Goal: Transaction & Acquisition: Book appointment/travel/reservation

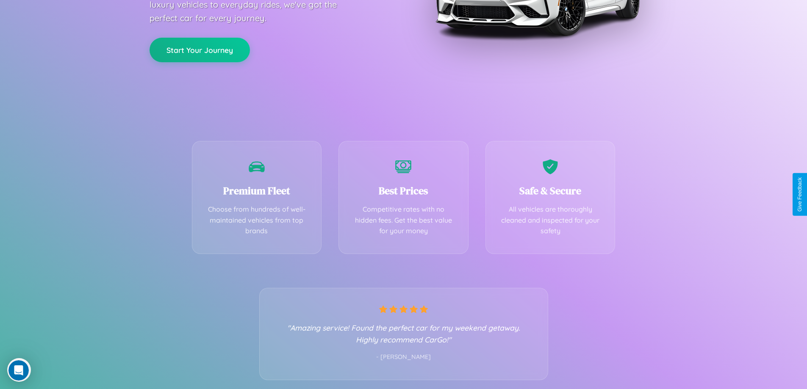
scroll to position [167, 0]
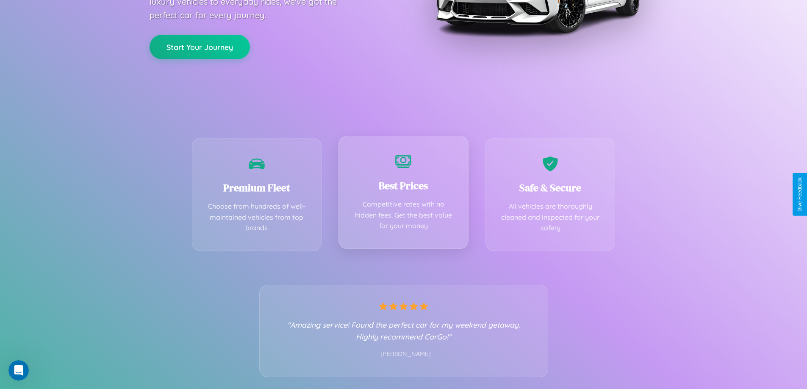
click at [403, 194] on div "Best Prices Competitive rates with no hidden fees. Get the best value for your …" at bounding box center [404, 192] width 130 height 113
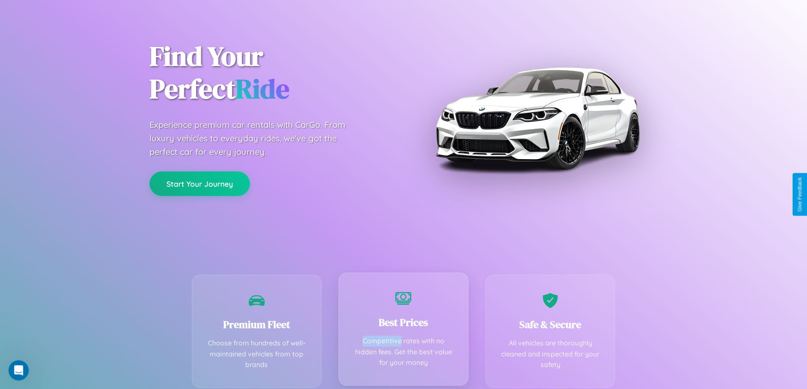
scroll to position [0, 0]
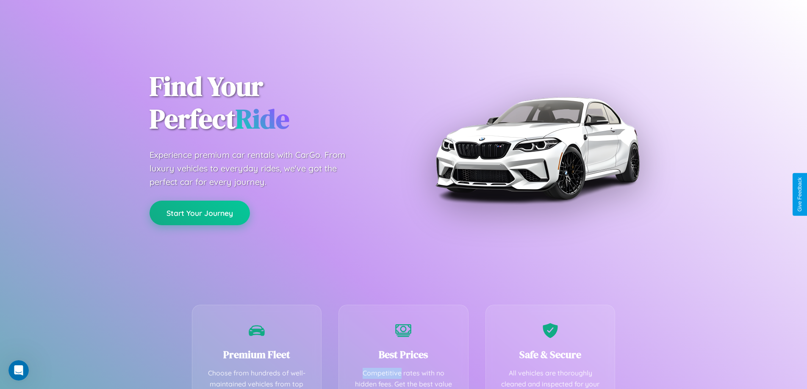
click at [200, 213] on button "Start Your Journey" at bounding box center [200, 213] width 100 height 25
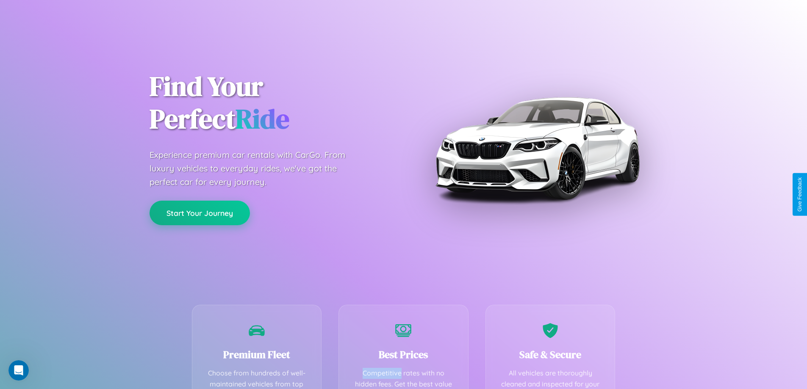
click at [200, 213] on button "Start Your Journey" at bounding box center [200, 213] width 100 height 25
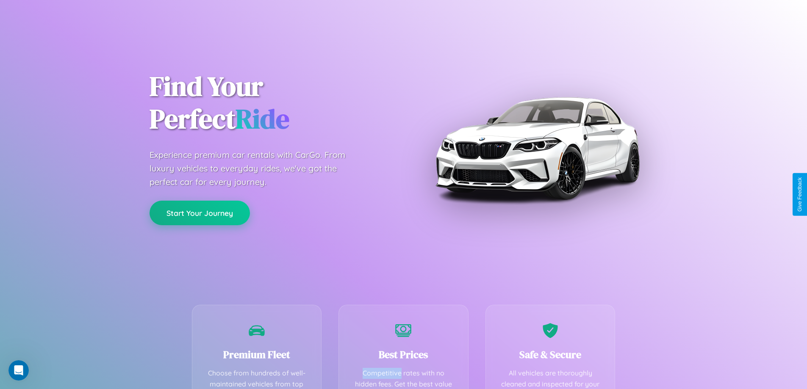
click at [200, 213] on button "Start Your Journey" at bounding box center [200, 213] width 100 height 25
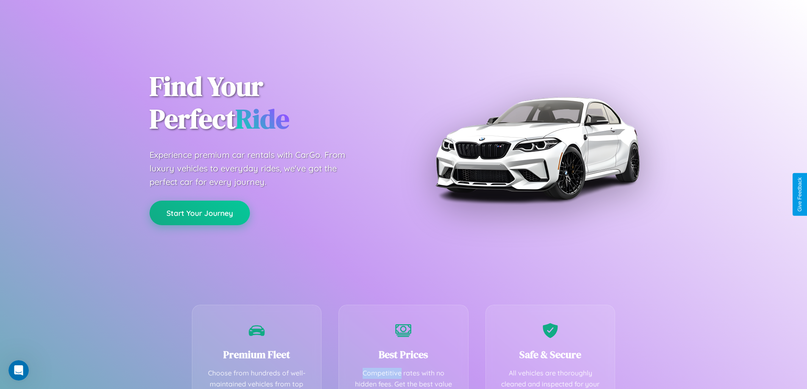
click at [200, 213] on button "Start Your Journey" at bounding box center [200, 213] width 100 height 25
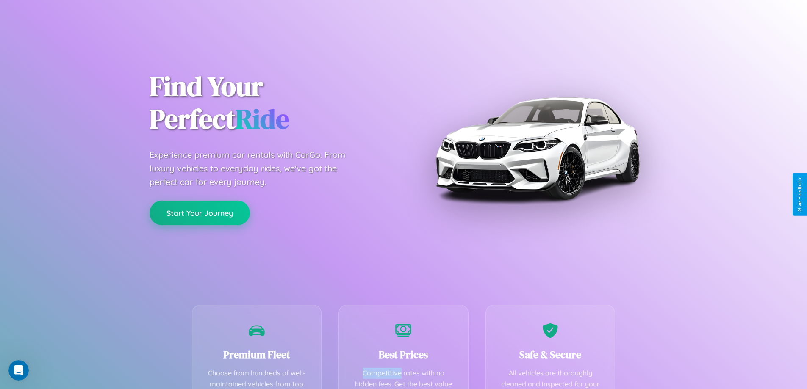
click at [200, 213] on button "Start Your Journey" at bounding box center [200, 213] width 100 height 25
